Goal: Navigation & Orientation: Find specific page/section

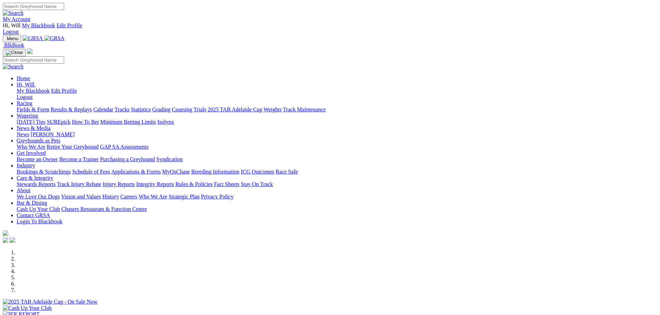
scroll to position [208, 0]
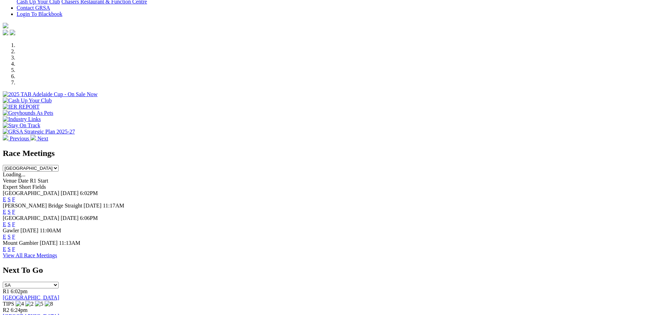
click at [57, 253] on link "View All Race Meetings" at bounding box center [30, 256] width 54 height 6
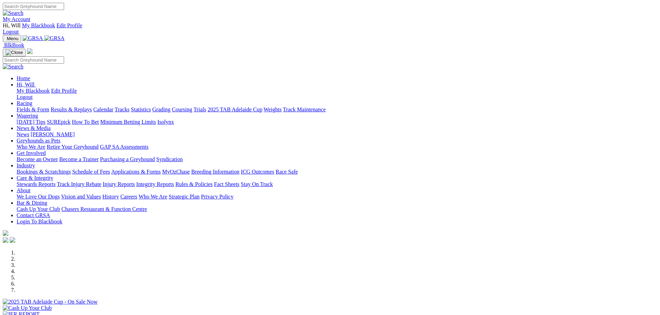
scroll to position [208, 0]
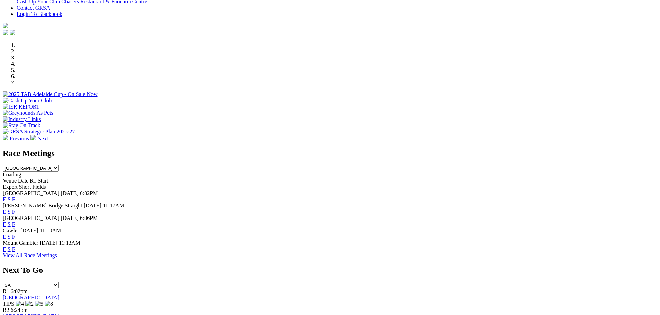
click at [57, 253] on link "View All Race Meetings" at bounding box center [30, 256] width 54 height 6
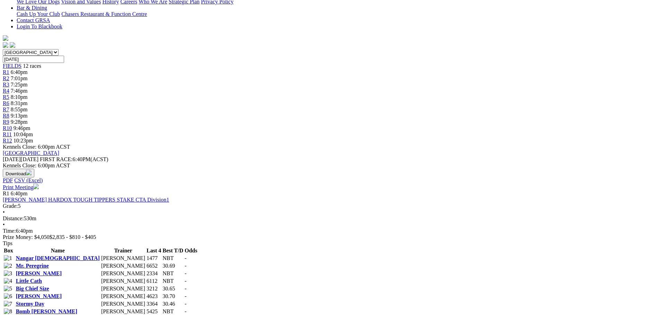
scroll to position [242, 0]
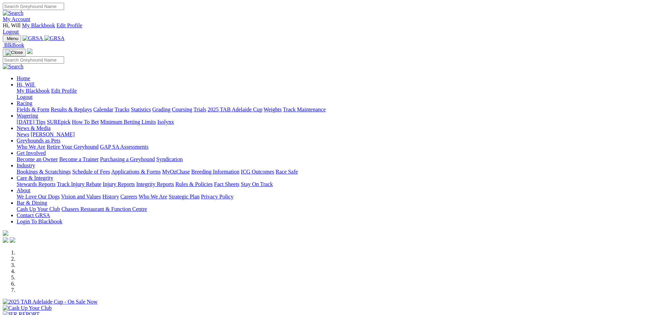
click at [74, 132] on link "[PERSON_NAME]" at bounding box center [52, 135] width 44 height 6
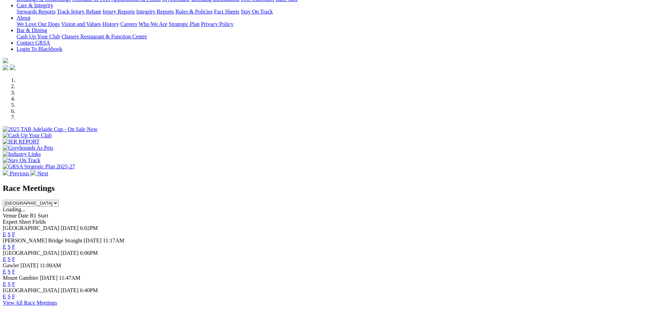
scroll to position [173, 0]
click at [15, 231] on link "F" at bounding box center [13, 234] width 3 height 6
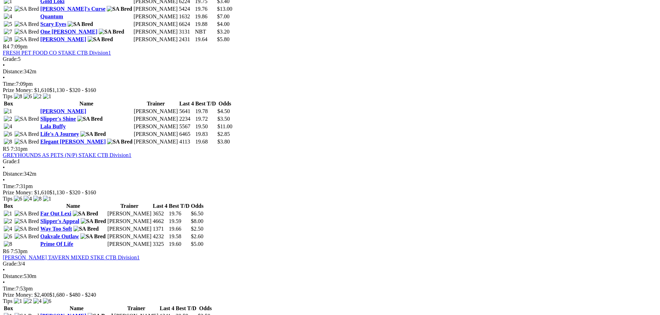
scroll to position [693, 0]
